Goal: Task Accomplishment & Management: Use online tool/utility

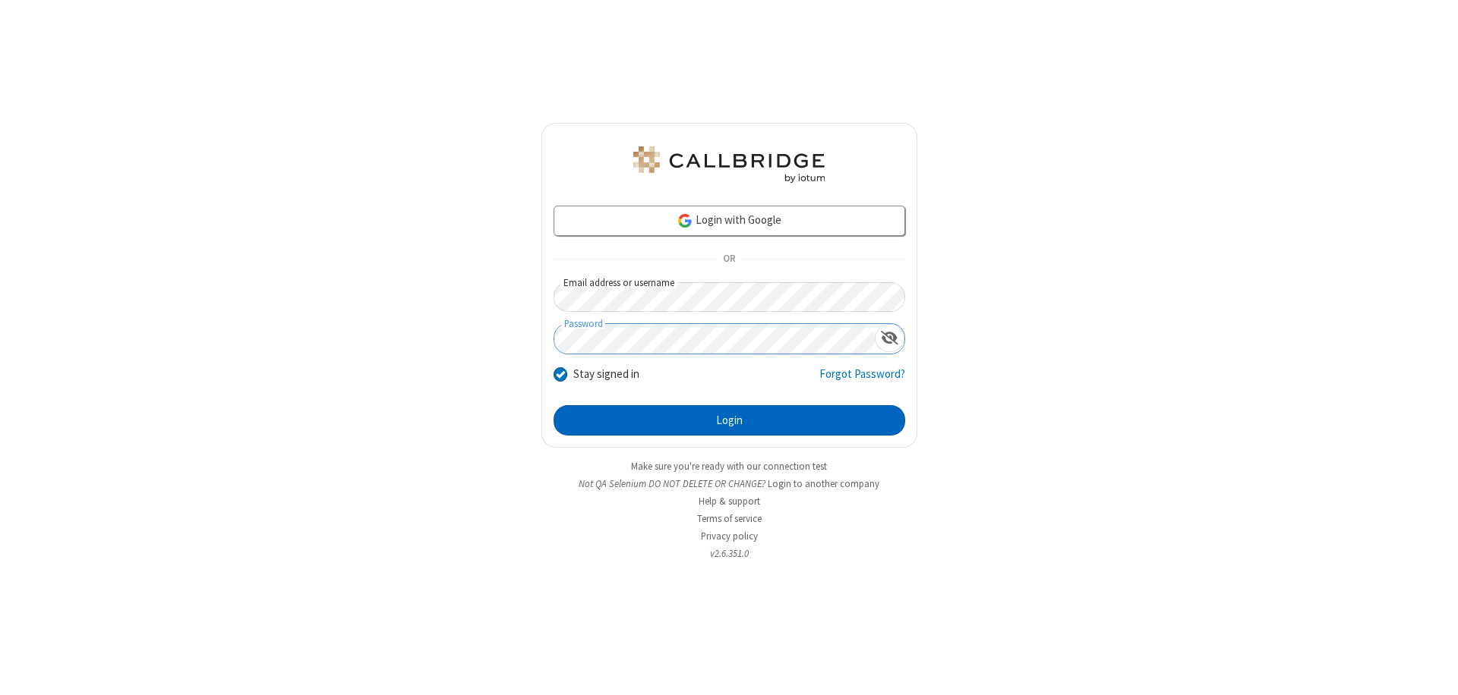
click at [729, 421] on button "Login" at bounding box center [728, 420] width 351 height 30
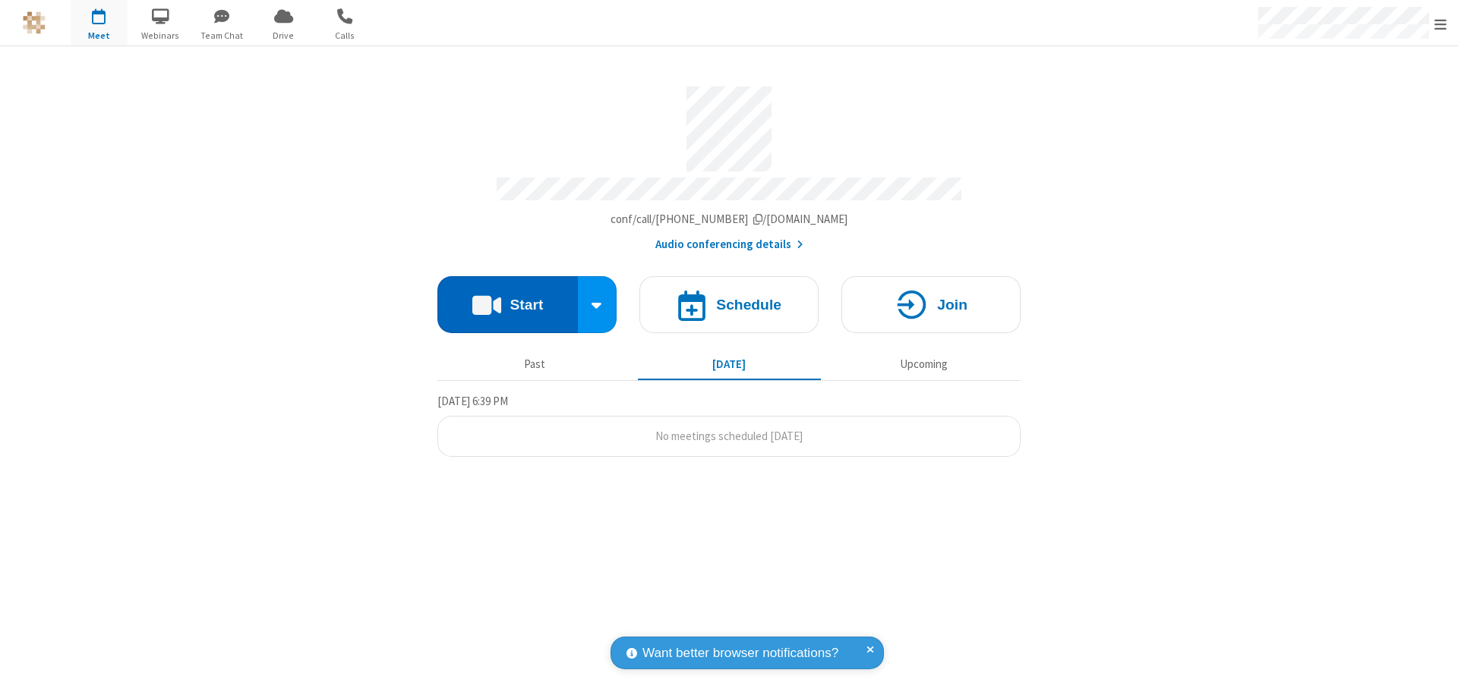
click at [507, 298] on button "Start" at bounding box center [507, 304] width 140 height 57
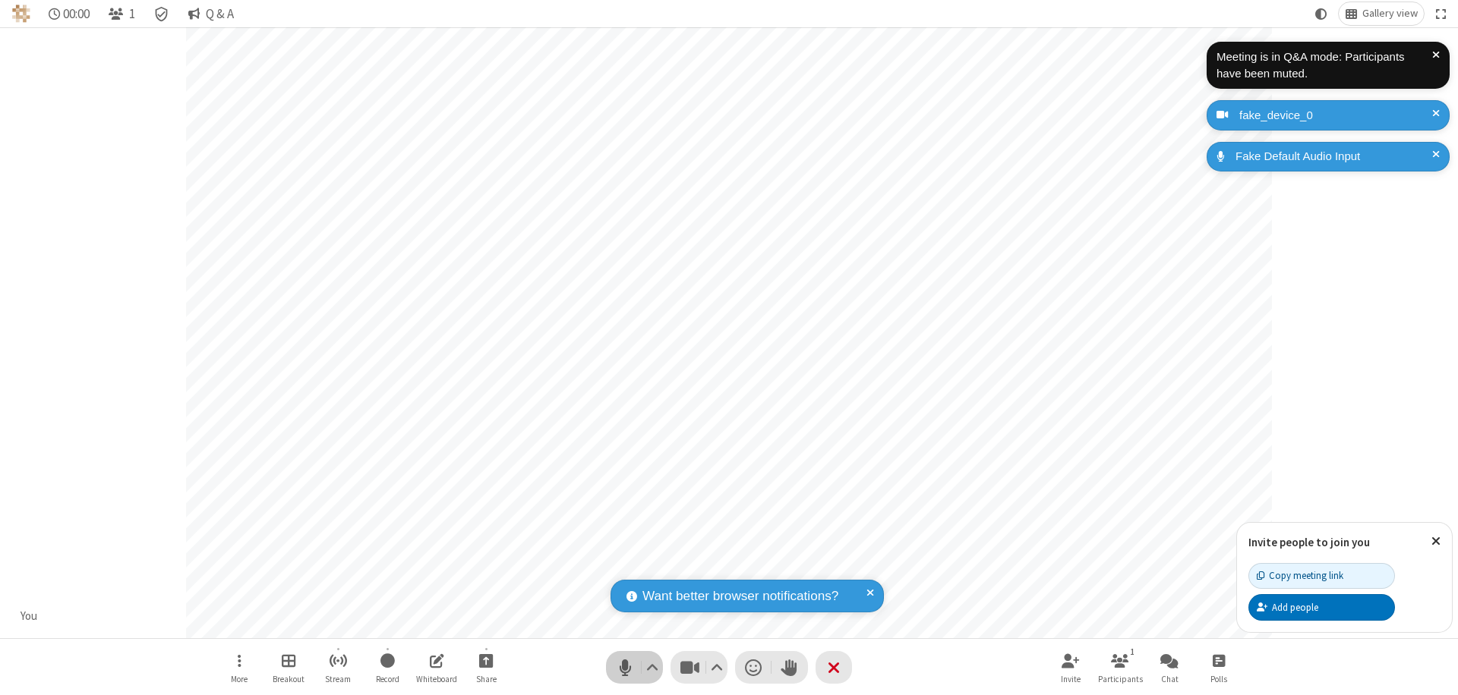
click at [625, 667] on span "Mute (⌘+Shift+A)" at bounding box center [624, 668] width 23 height 22
click at [625, 667] on span "Unmute (⌘+Shift+A)" at bounding box center [624, 668] width 23 height 22
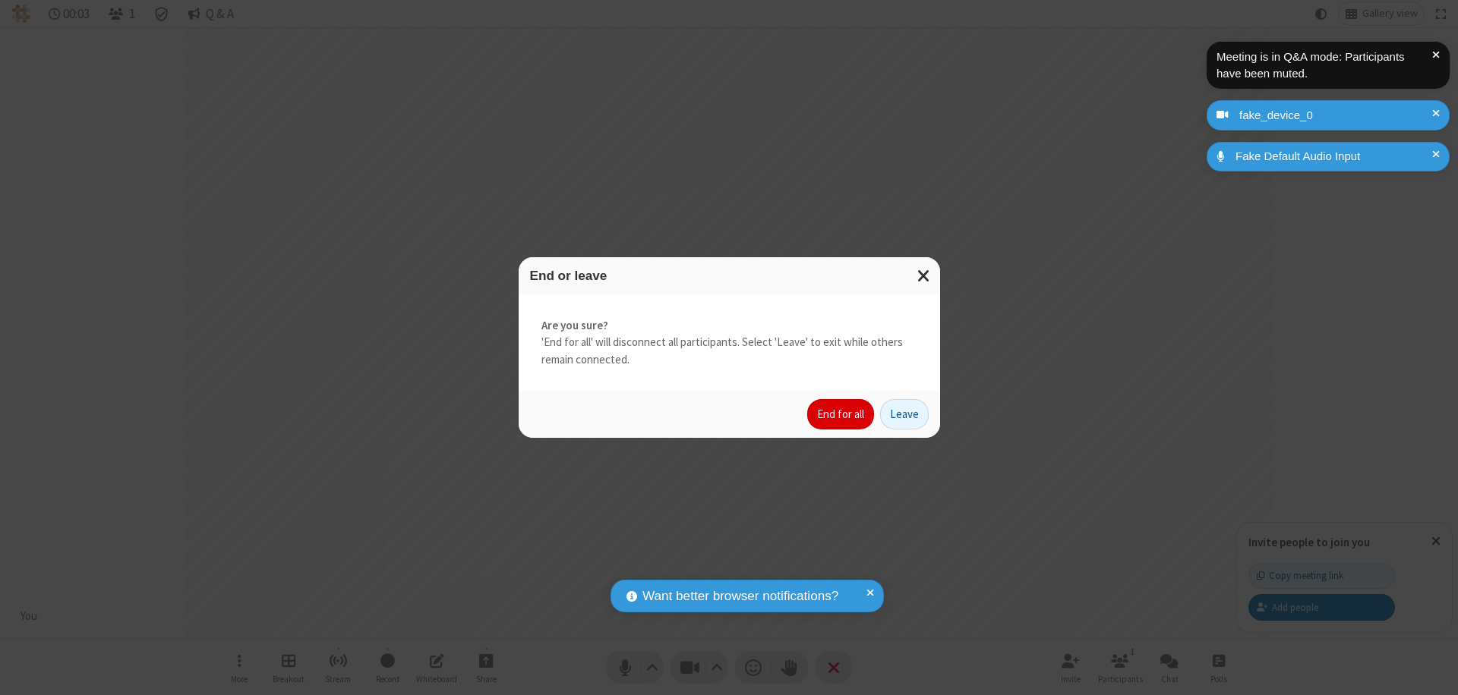
click at [841, 415] on button "End for all" at bounding box center [840, 414] width 67 height 30
